Goal: Task Accomplishment & Management: Manage account settings

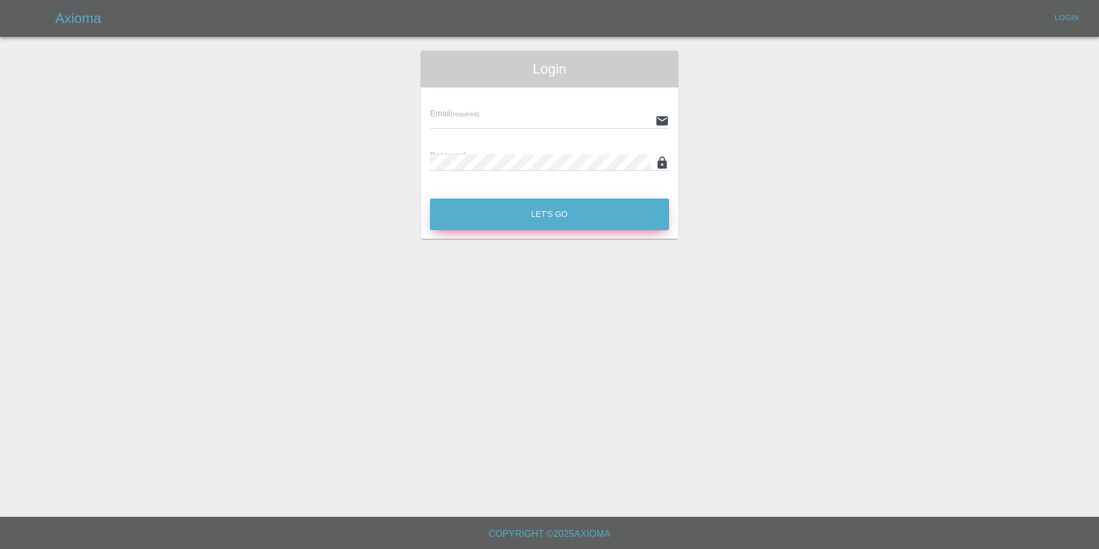
click at [554, 216] on button "Let's Go" at bounding box center [549, 214] width 239 height 32
click at [900, 285] on main "Login Email (required) Password (required) Let's Go" at bounding box center [549, 258] width 1099 height 516
drag, startPoint x: 1068, startPoint y: 0, endPoint x: 806, endPoint y: 151, distance: 302.9
click at [806, 150] on div "Login Email (required) Password (required) Let's Go" at bounding box center [550, 145] width 1098 height 188
